Goal: Information Seeking & Learning: Learn about a topic

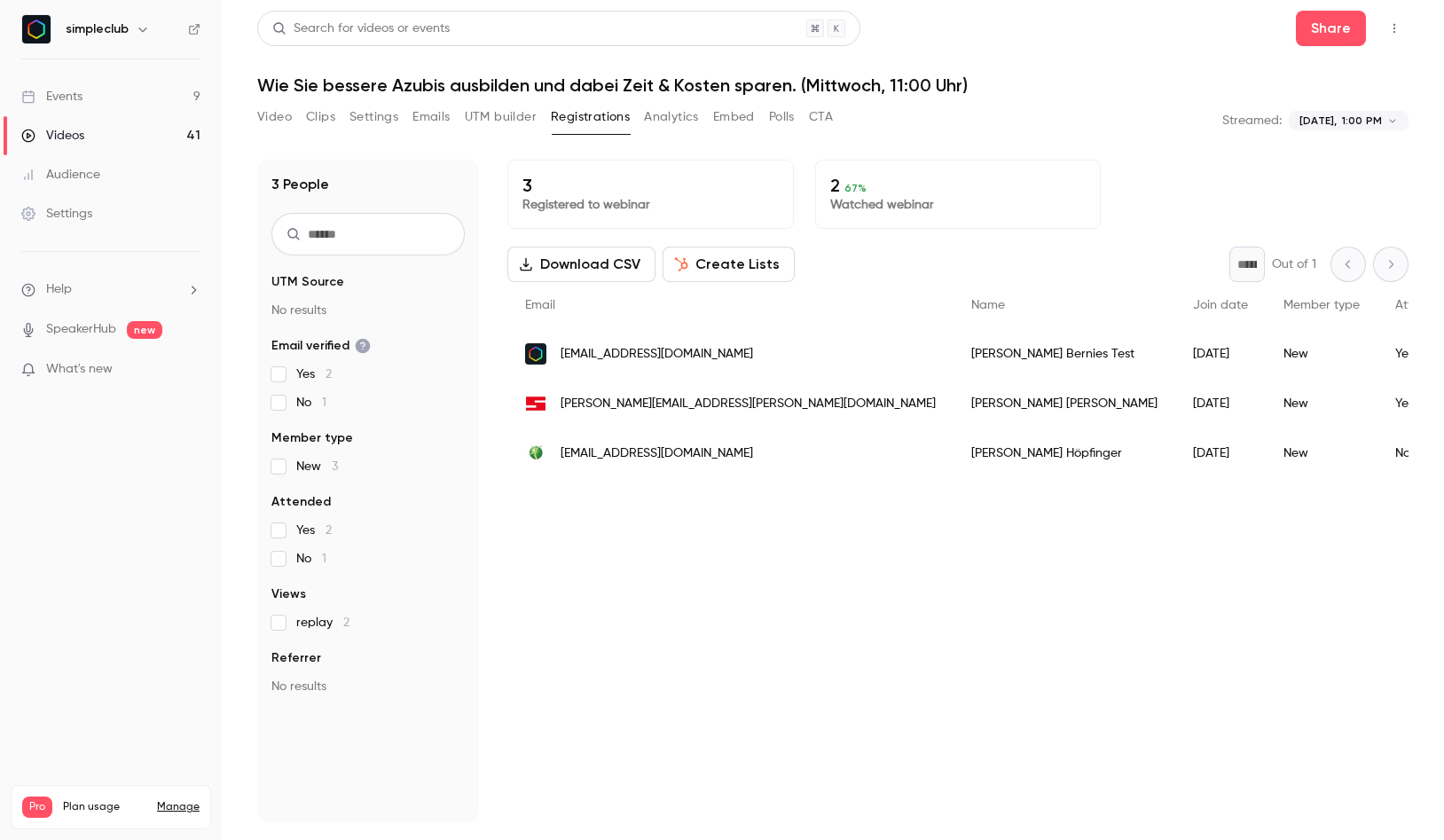
click at [95, 131] on link "Videos 41" at bounding box center [110, 136] width 221 height 39
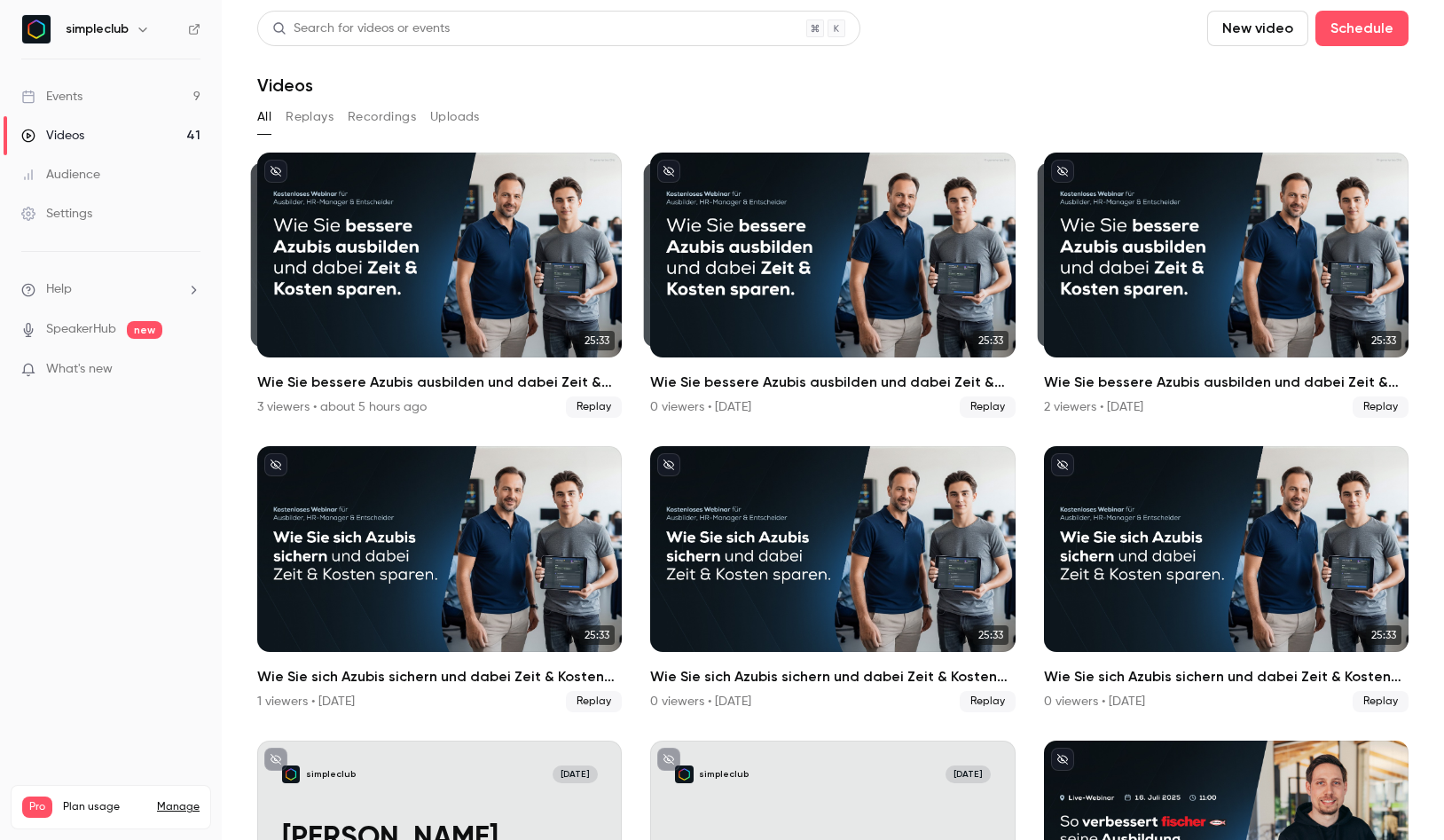
click at [109, 102] on link "Events 9" at bounding box center [110, 97] width 221 height 39
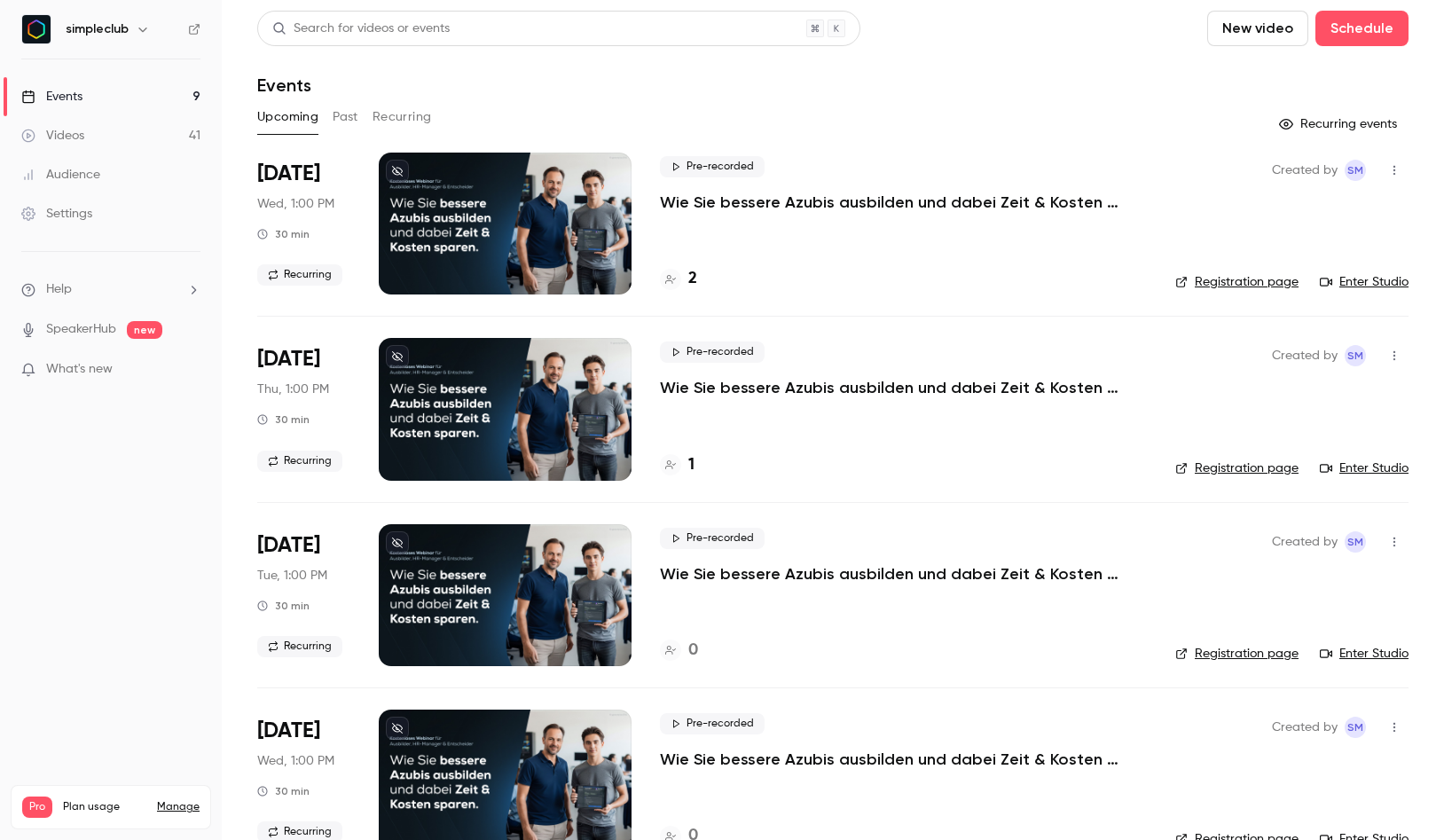
click at [344, 120] on button "Past" at bounding box center [345, 117] width 26 height 28
click at [798, 200] on p "Wie Sie bessere Azubis ausbilden und dabei Zeit & Kosten sparen. (Dienstag, 11:…" at bounding box center [896, 203] width 474 height 21
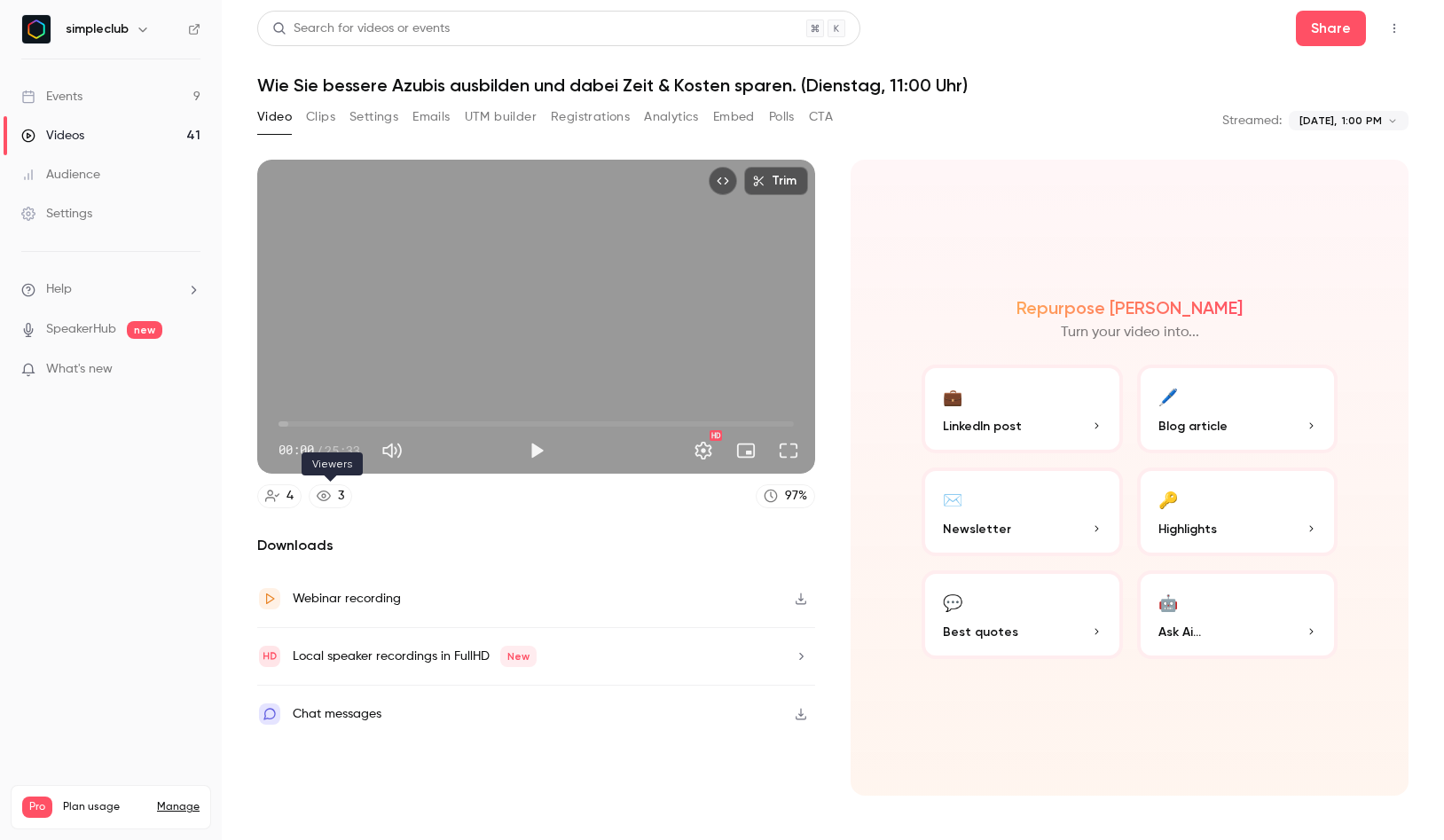
click at [331, 501] on link "3" at bounding box center [330, 496] width 44 height 24
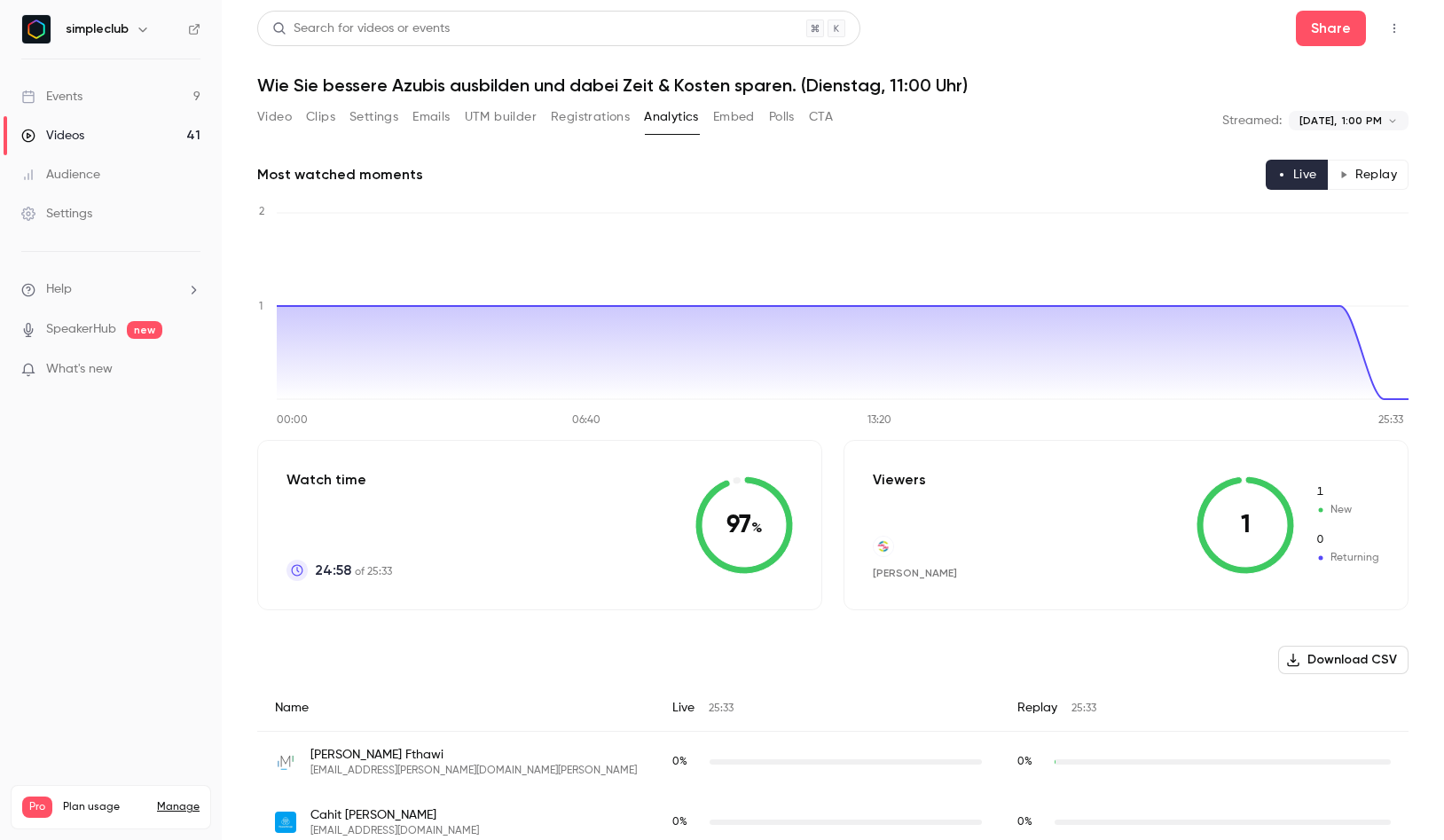
click at [264, 120] on button "Video" at bounding box center [274, 117] width 35 height 28
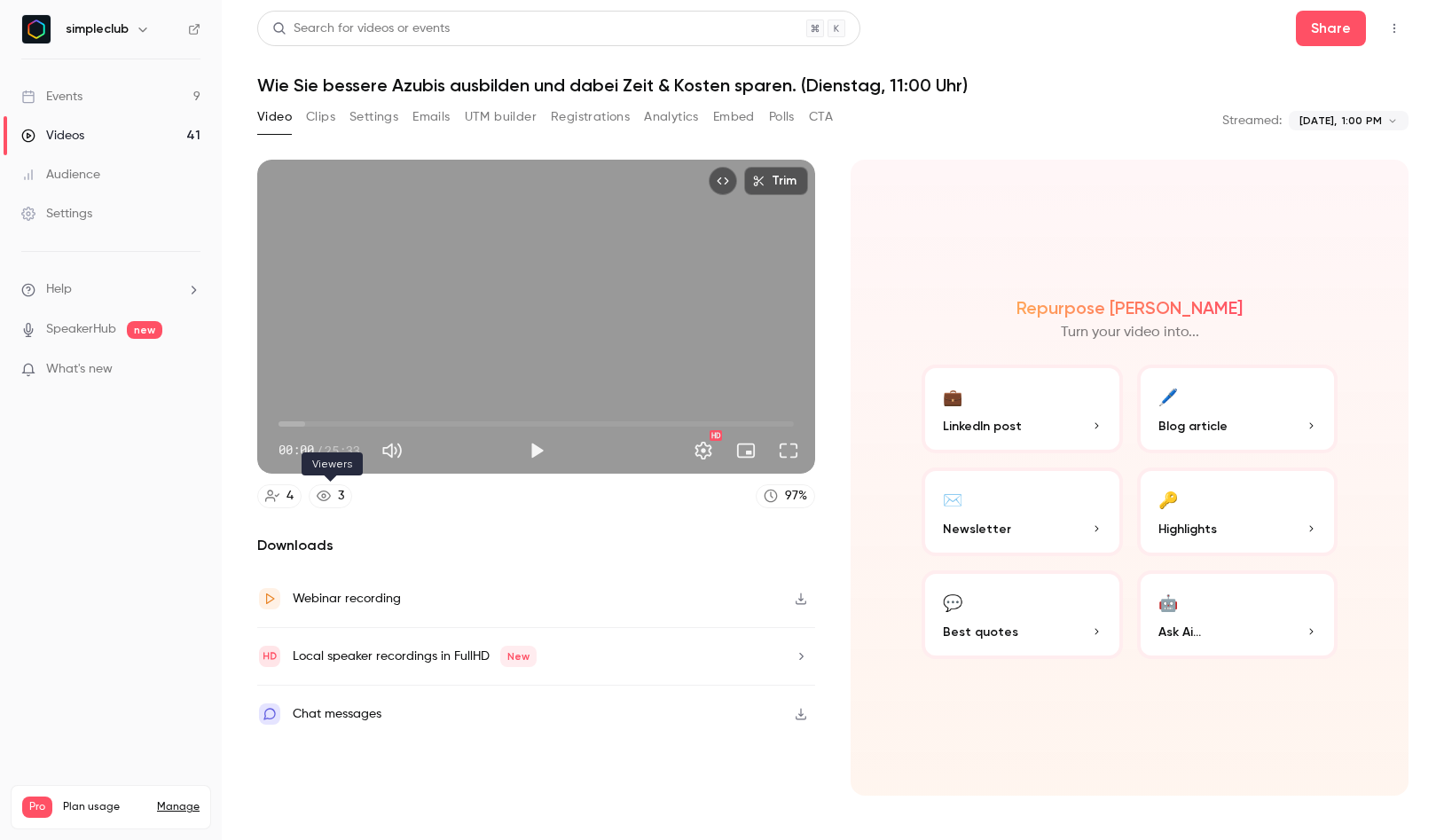
click at [314, 494] on link "3" at bounding box center [330, 496] width 44 height 24
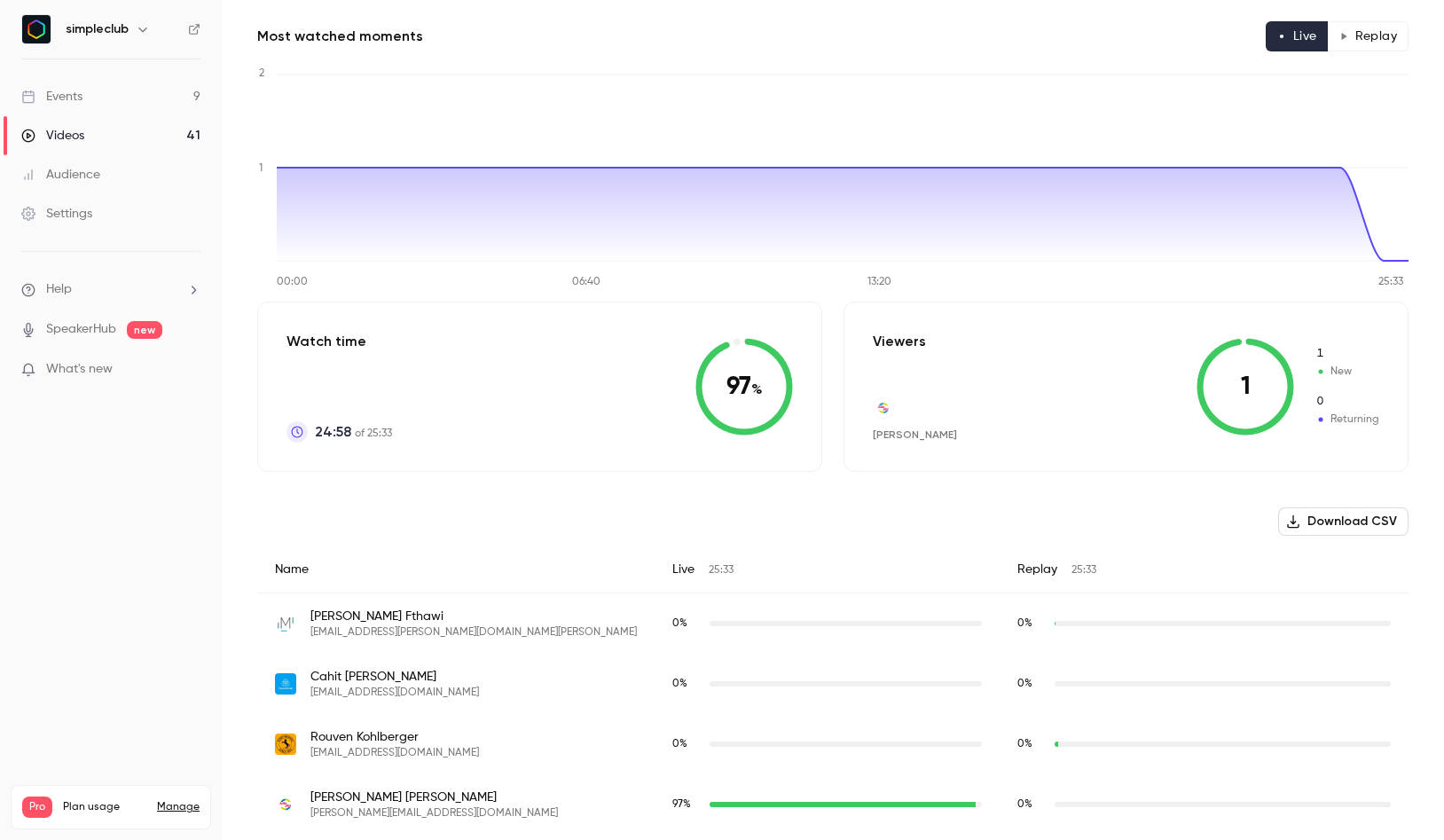
scroll to position [148, 0]
